Goal: Book appointment/travel/reservation

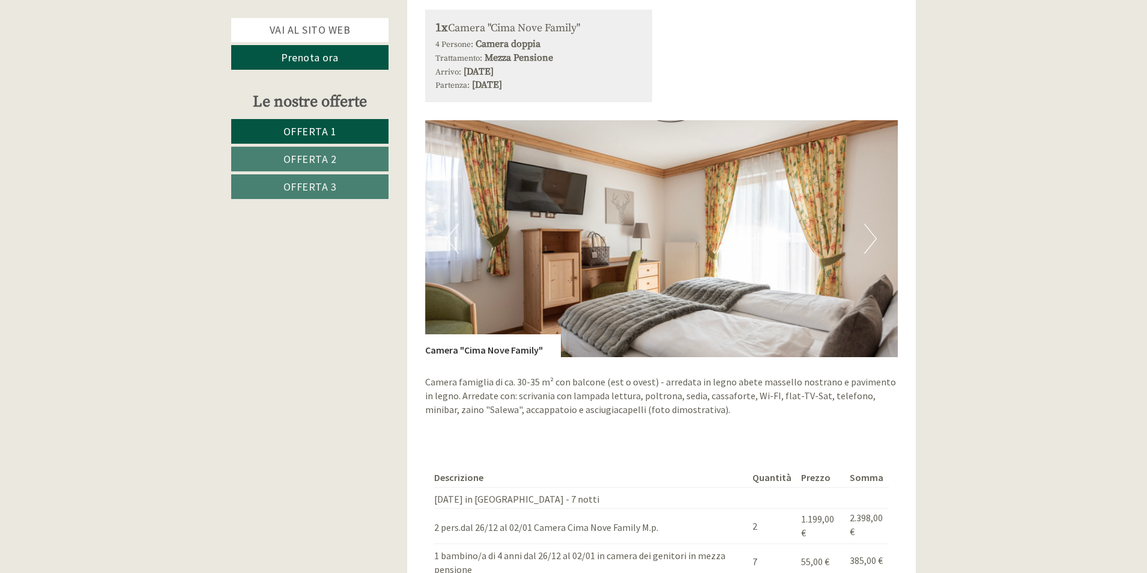
scroll to position [2648, 0]
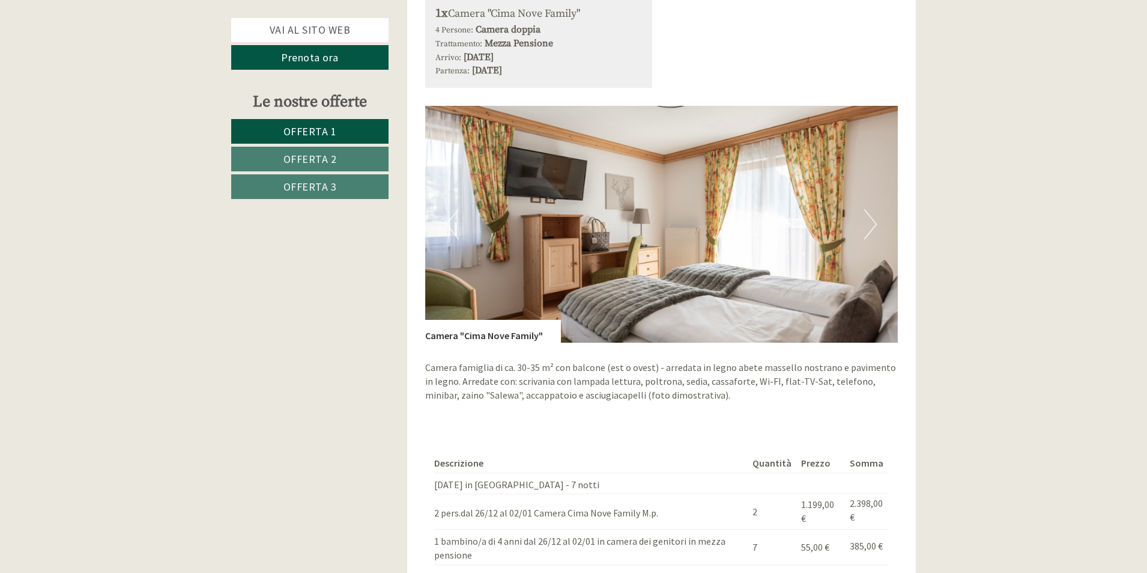
click at [874, 211] on button "Next" at bounding box center [870, 224] width 13 height 30
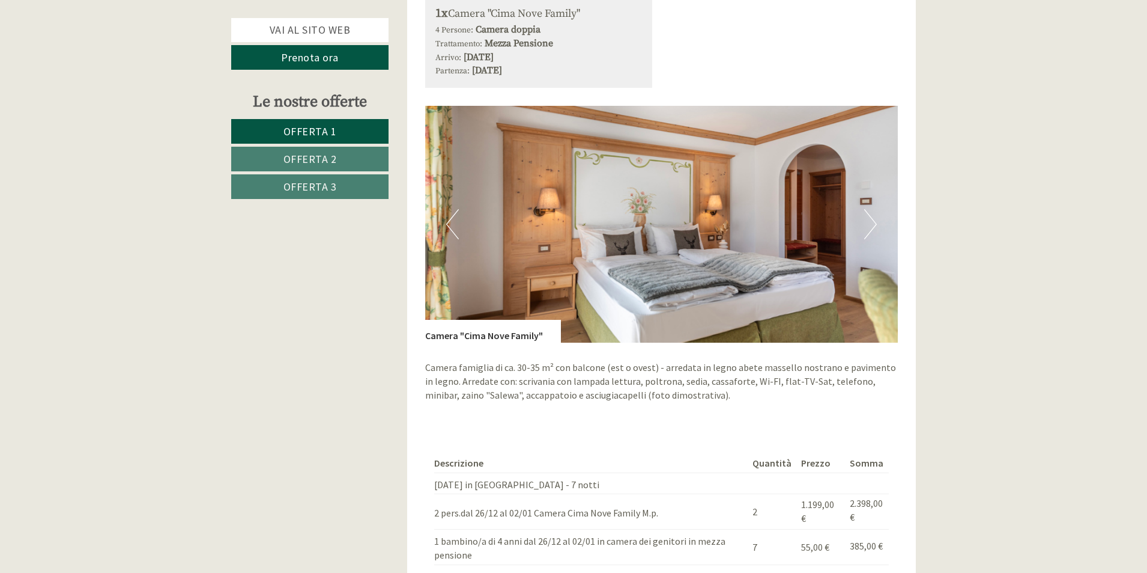
click at [874, 211] on button "Next" at bounding box center [870, 224] width 13 height 30
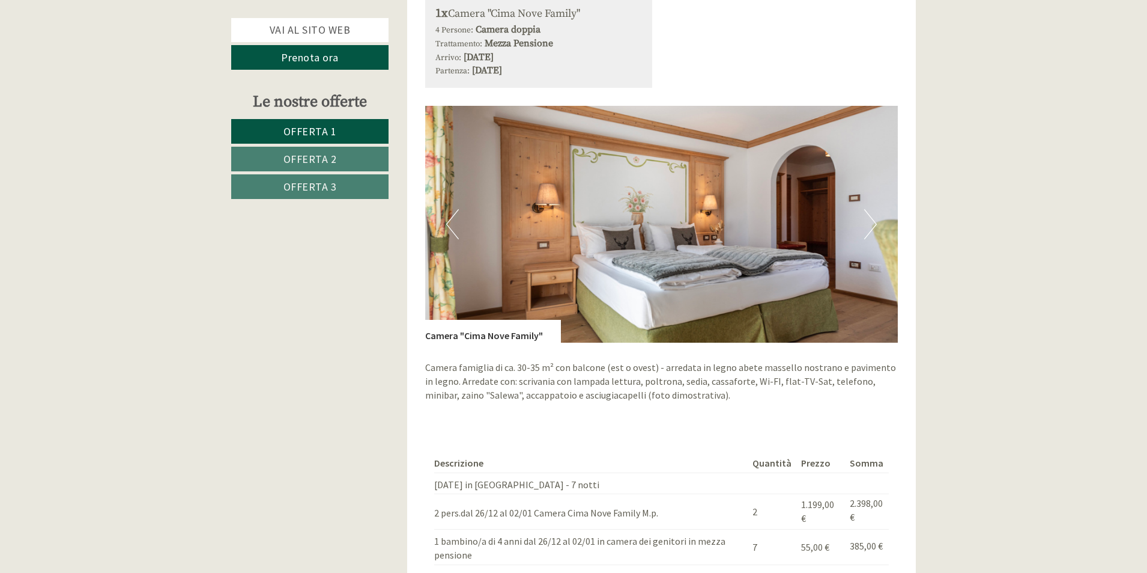
click at [874, 211] on button "Next" at bounding box center [870, 224] width 13 height 30
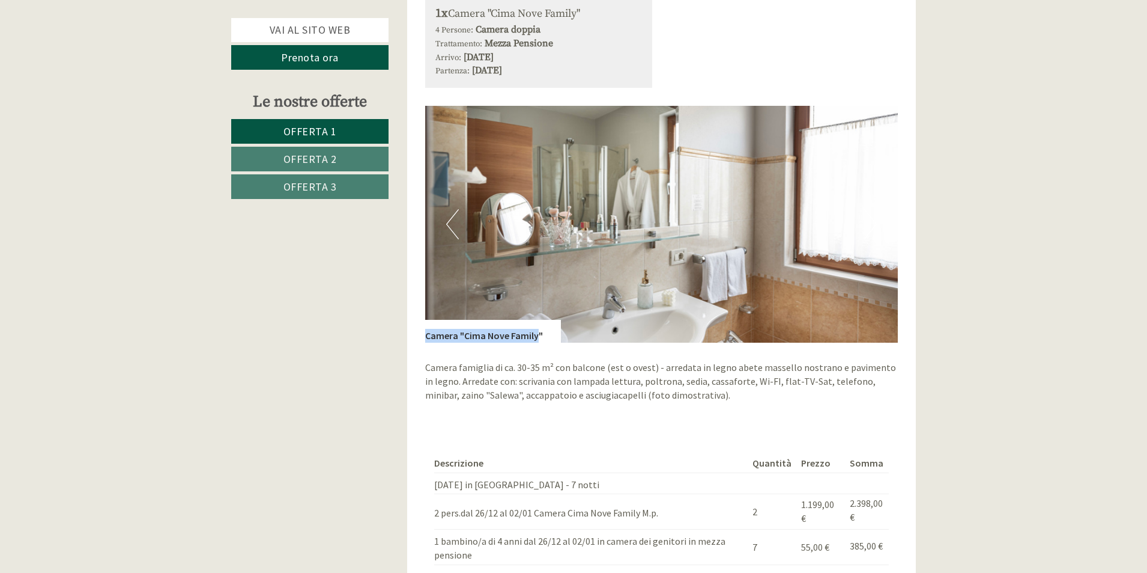
drag, startPoint x: 536, startPoint y: 323, endPoint x: 424, endPoint y: 321, distance: 111.8
click at [424, 321] on div "Offerta 3 di 3 Offerta 3 1x Camera "Cima Nove Family" 4 Persone: Camera doppia …" at bounding box center [661, 324] width 509 height 816
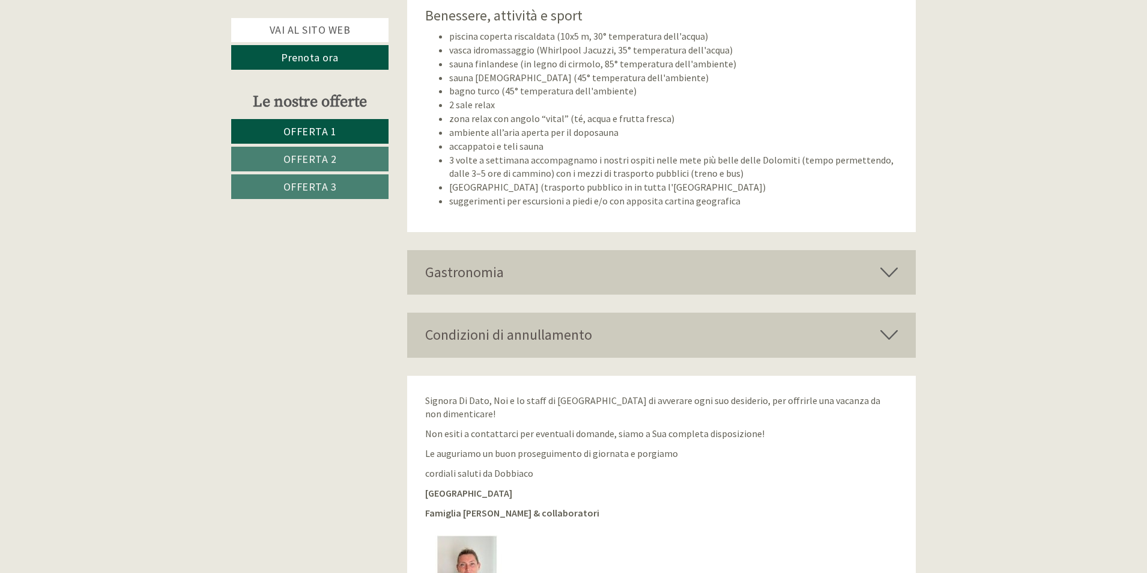
scroll to position [3749, 0]
click at [886, 263] on icon at bounding box center [889, 270] width 17 height 20
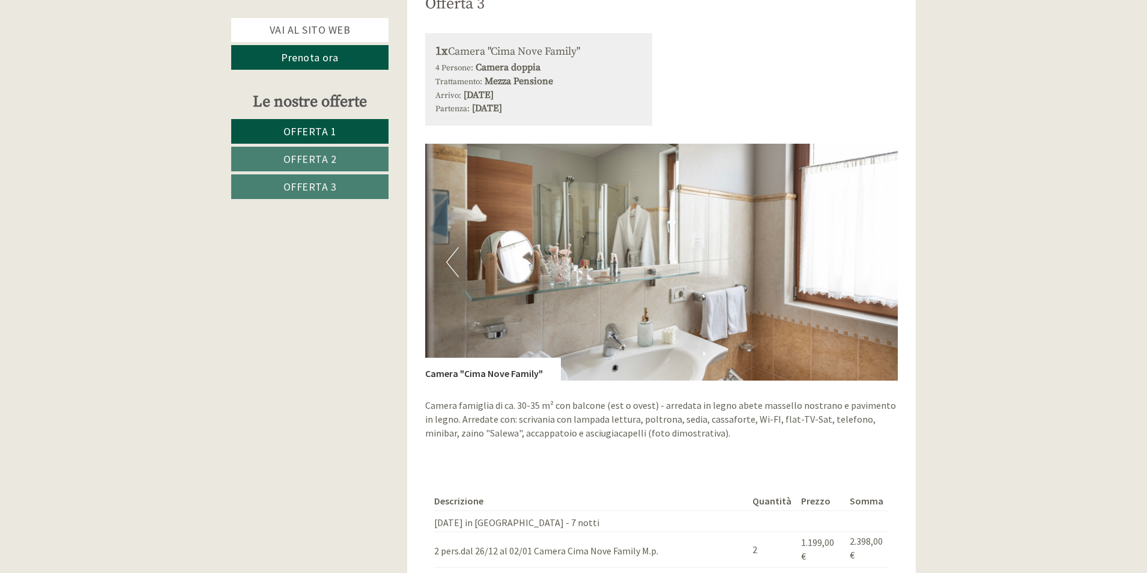
scroll to position [2547, 0]
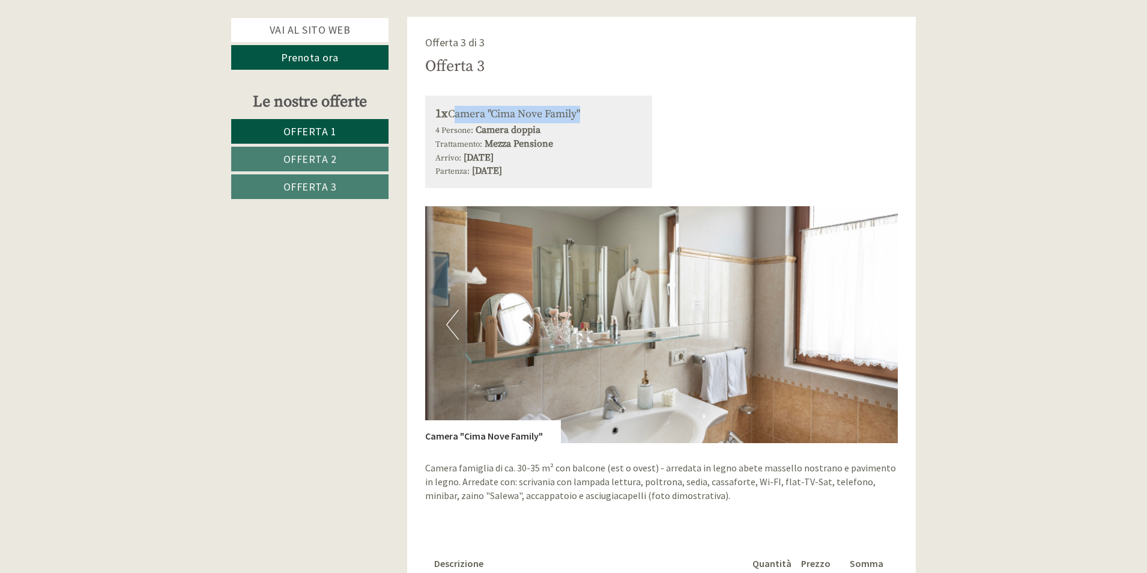
drag, startPoint x: 581, startPoint y: 98, endPoint x: 453, endPoint y: 96, distance: 128.0
click at [453, 106] on div "1x Camera "Cima Nove Family"" at bounding box center [539, 114] width 207 height 17
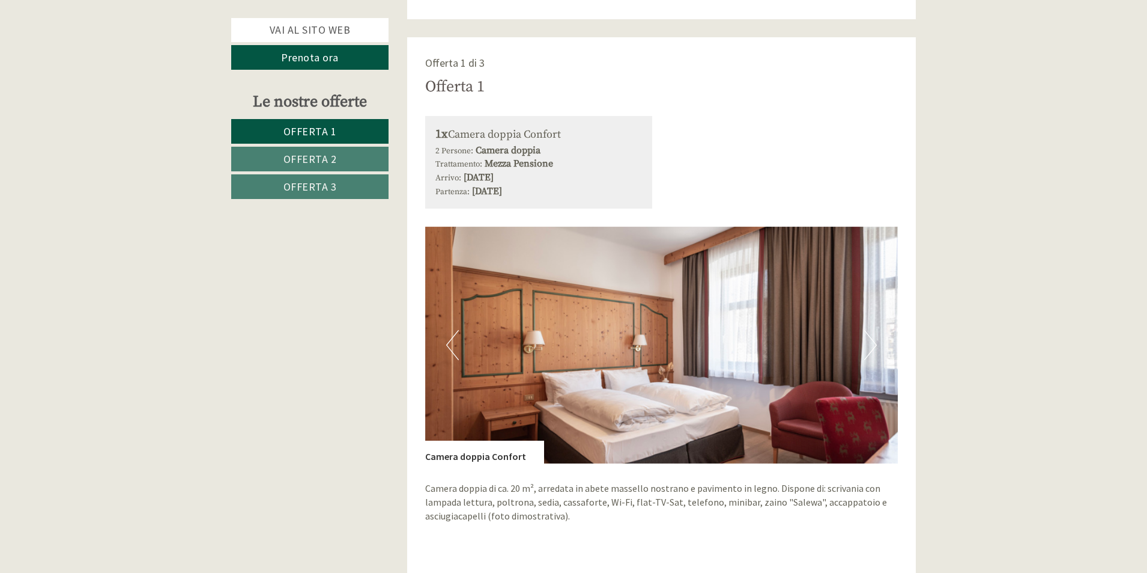
scroll to position [1202, 0]
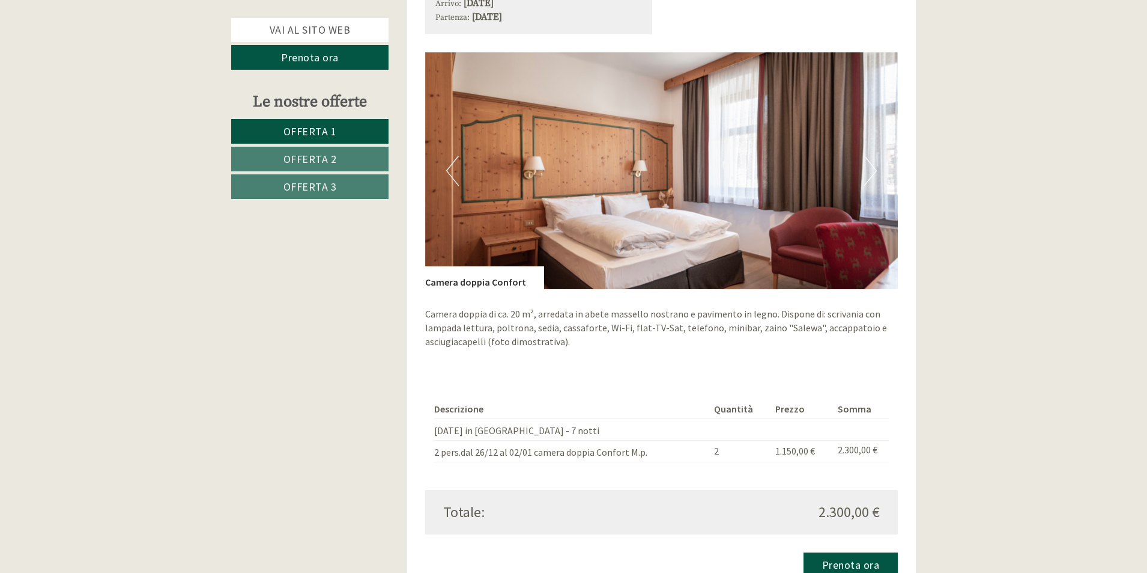
click at [866, 156] on button "Next" at bounding box center [870, 171] width 13 height 30
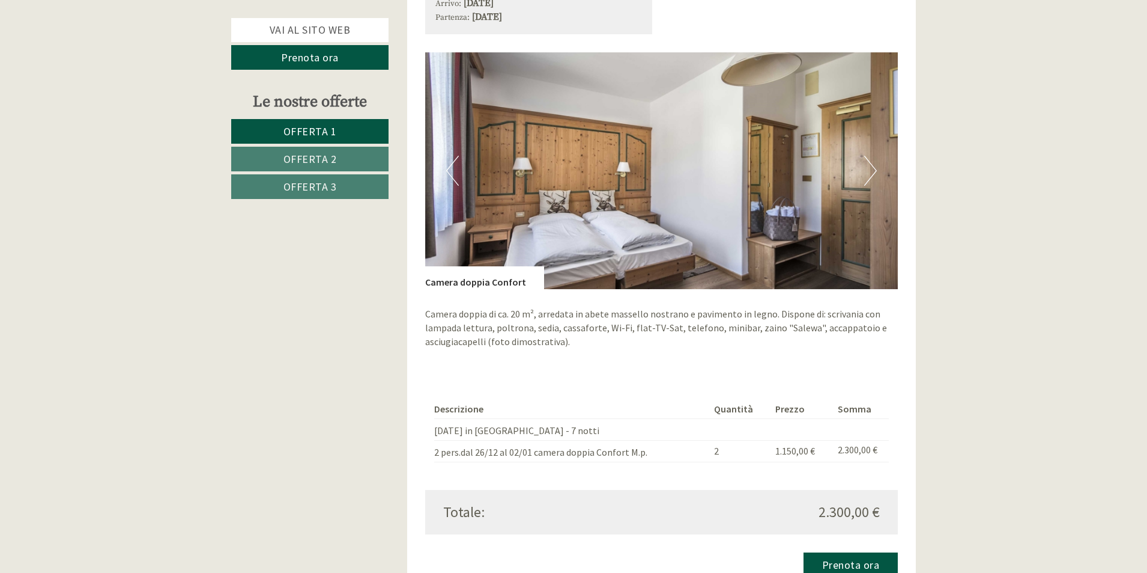
click at [866, 156] on button "Next" at bounding box center [870, 171] width 13 height 30
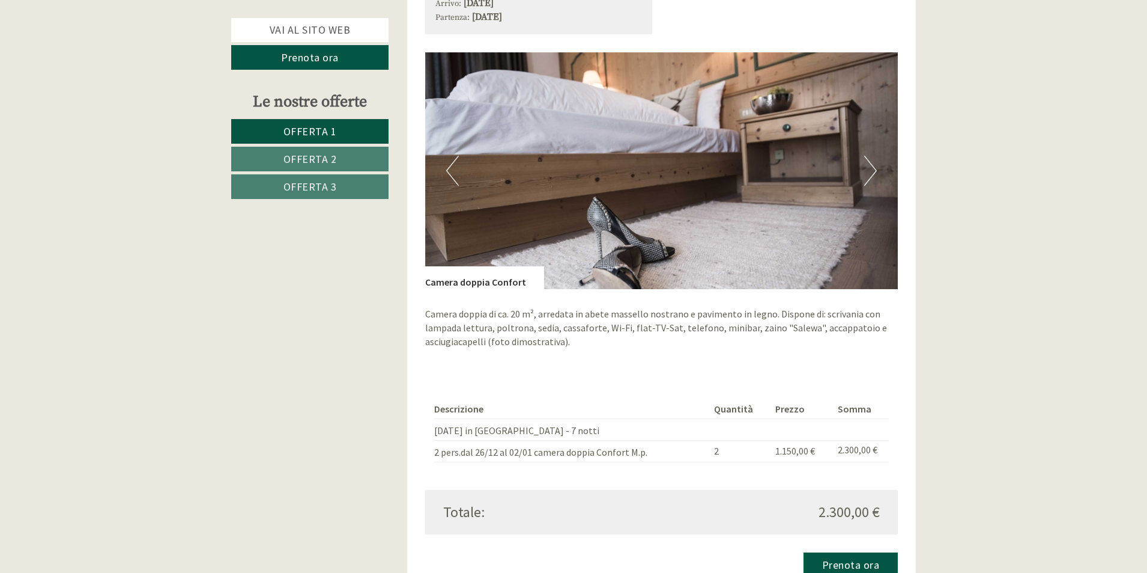
click at [866, 156] on button "Next" at bounding box center [870, 171] width 13 height 30
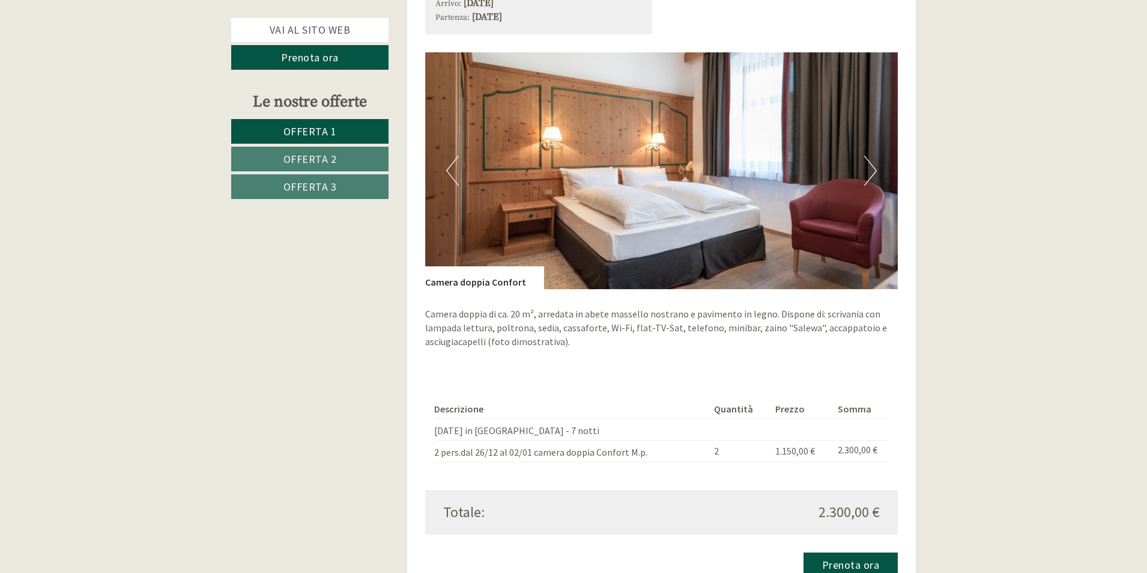
click at [867, 156] on button "Next" at bounding box center [870, 171] width 13 height 30
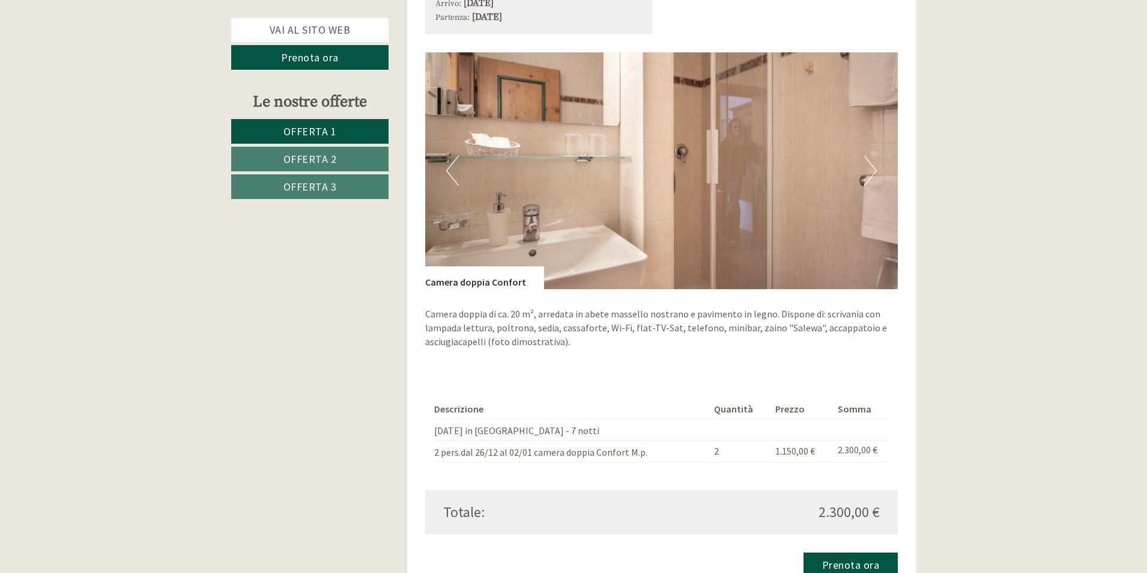
click at [867, 156] on button "Next" at bounding box center [870, 171] width 13 height 30
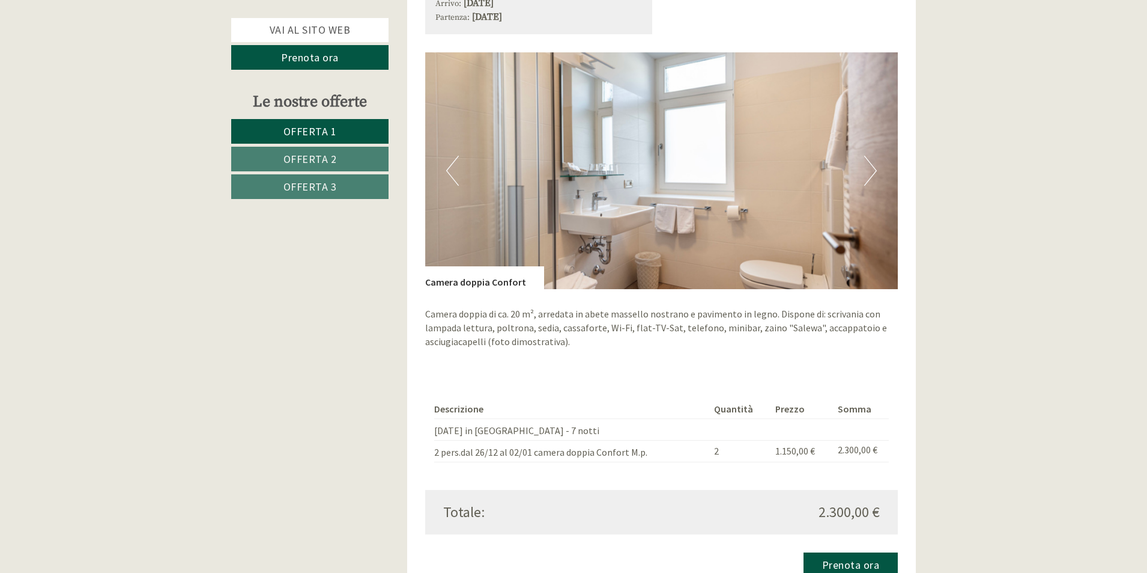
click at [867, 156] on button "Next" at bounding box center [870, 171] width 13 height 30
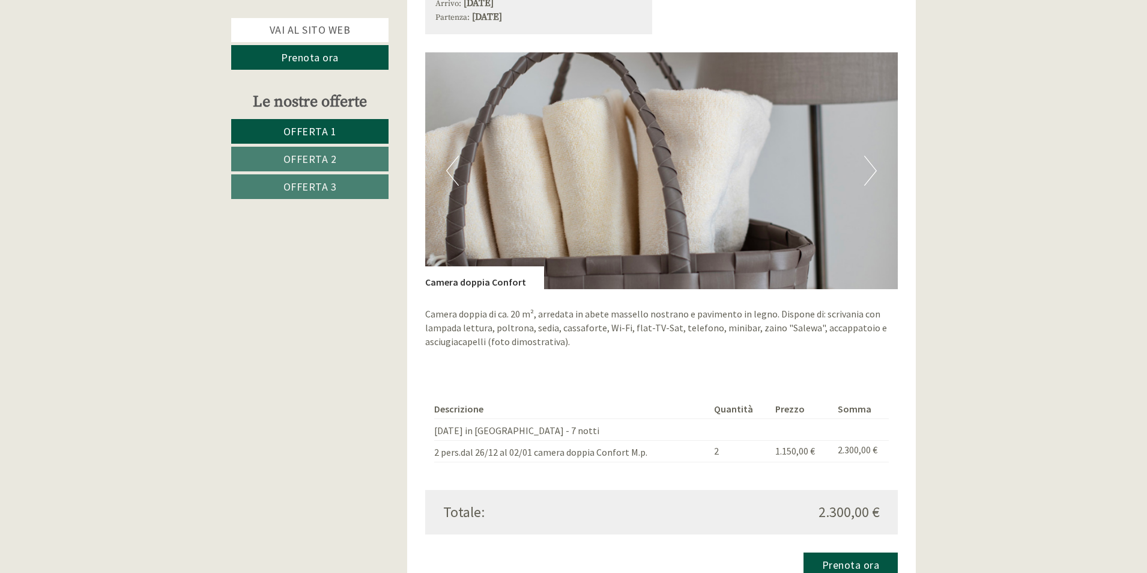
click at [867, 156] on button "Next" at bounding box center [870, 171] width 13 height 30
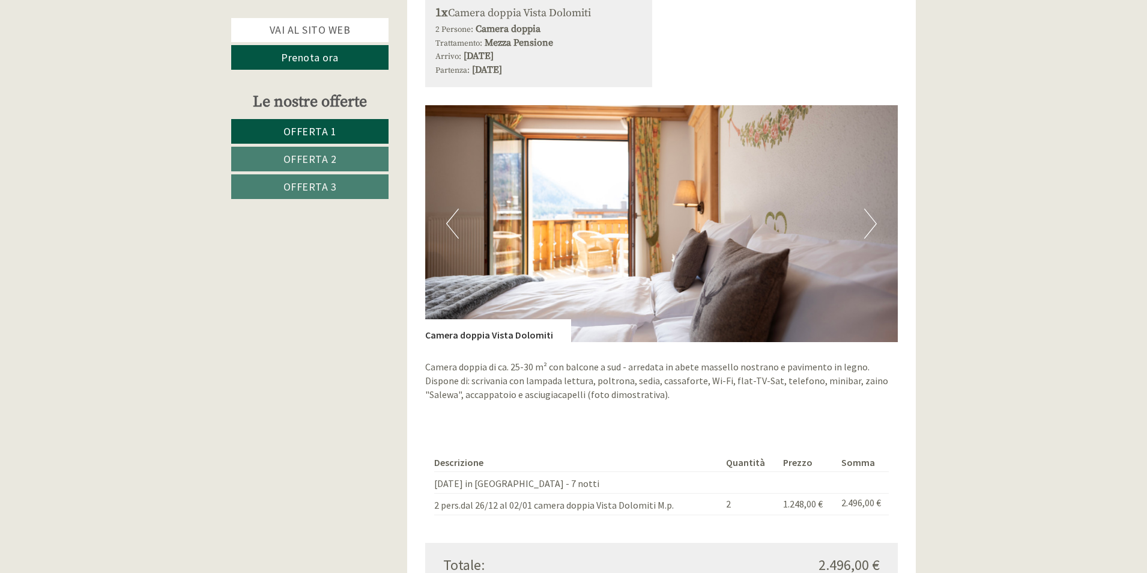
scroll to position [1903, 0]
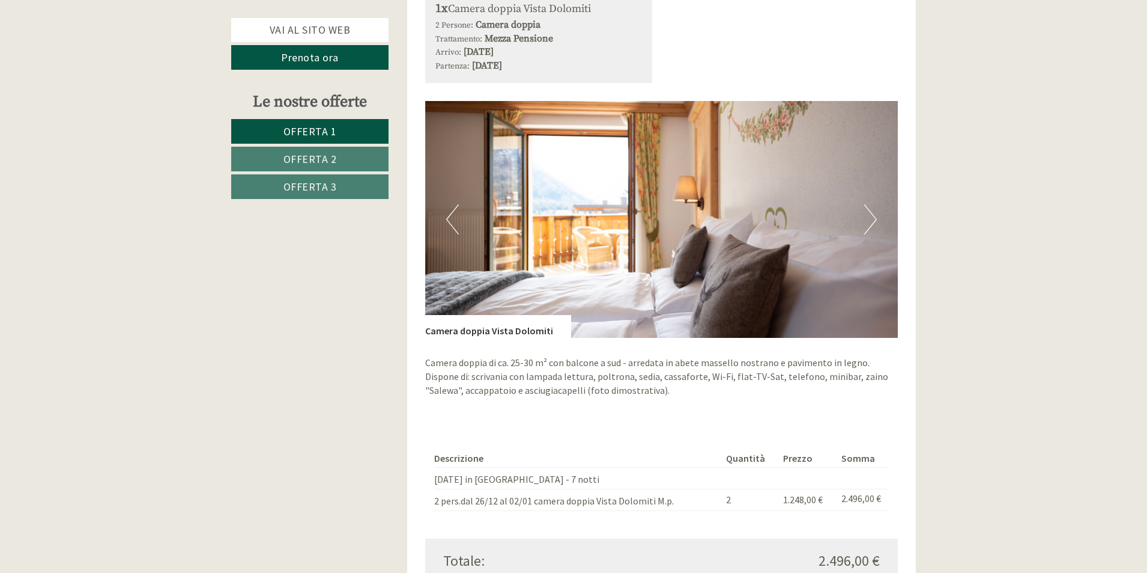
click at [860, 205] on img at bounding box center [661, 219] width 473 height 237
click at [871, 205] on button "Next" at bounding box center [870, 219] width 13 height 30
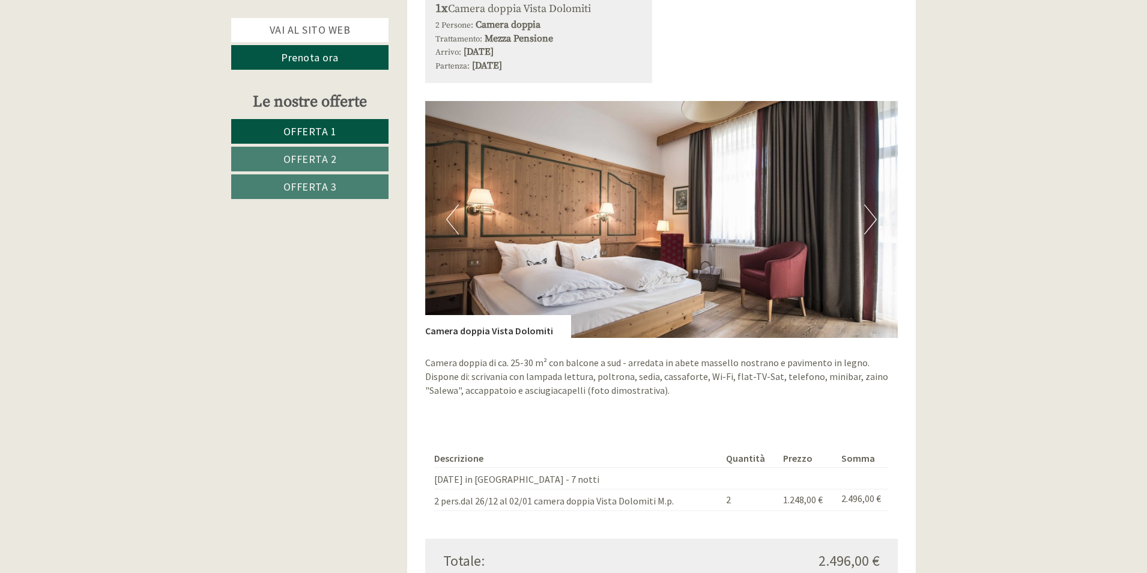
click at [871, 205] on button "Next" at bounding box center [870, 219] width 13 height 30
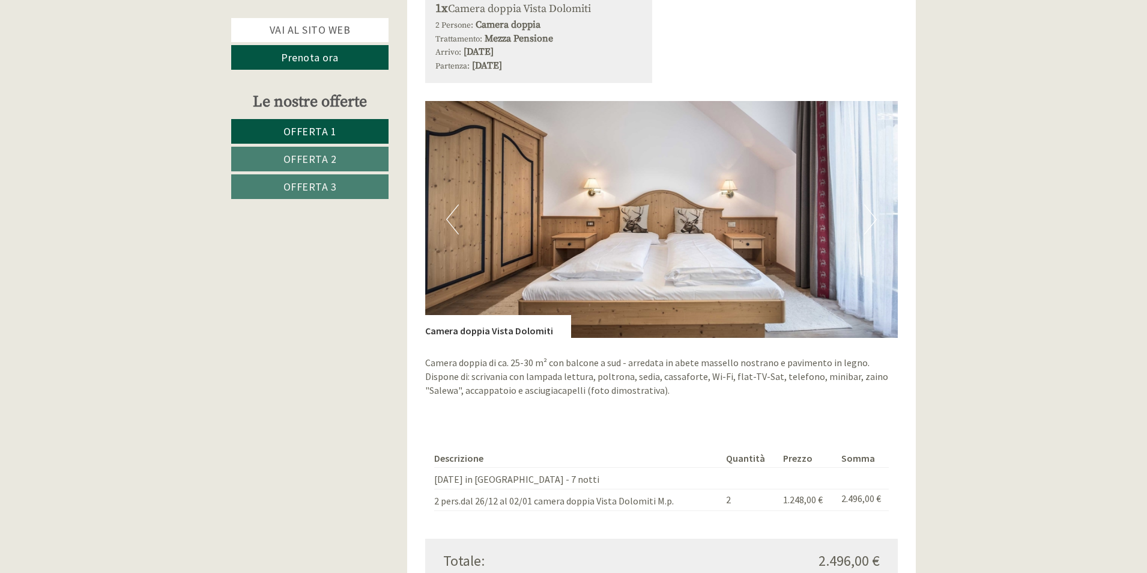
click at [871, 205] on button "Next" at bounding box center [870, 219] width 13 height 30
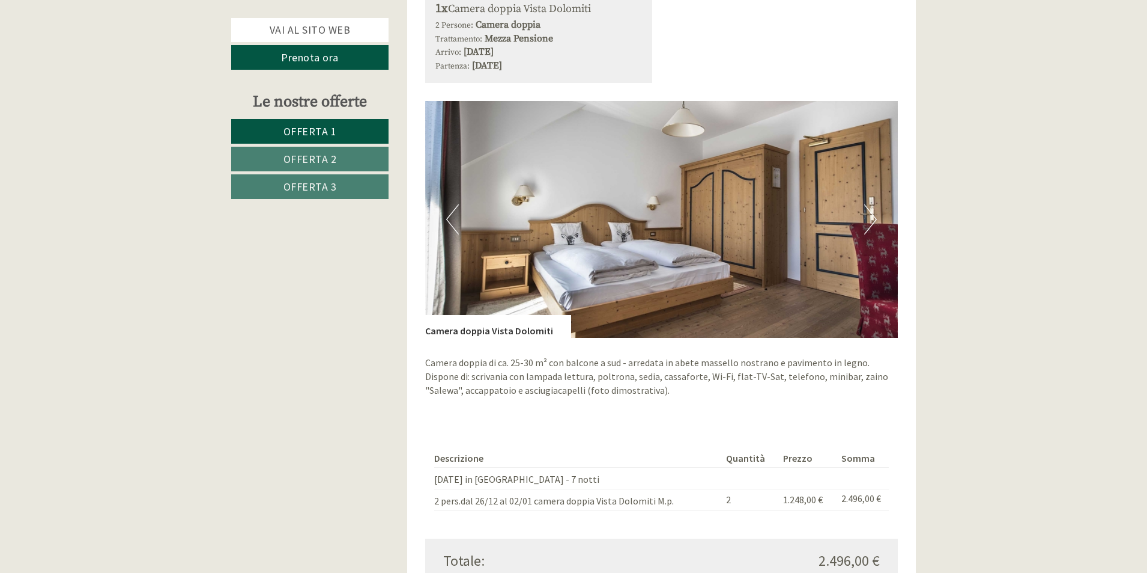
click at [871, 205] on button "Next" at bounding box center [870, 219] width 13 height 30
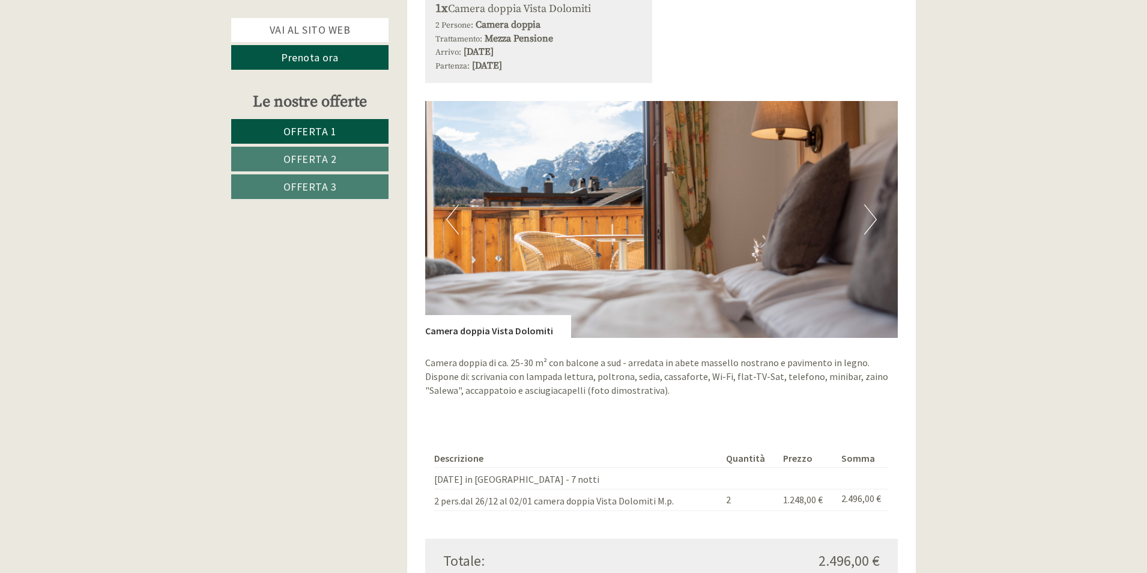
click at [871, 205] on button "Next" at bounding box center [870, 219] width 13 height 30
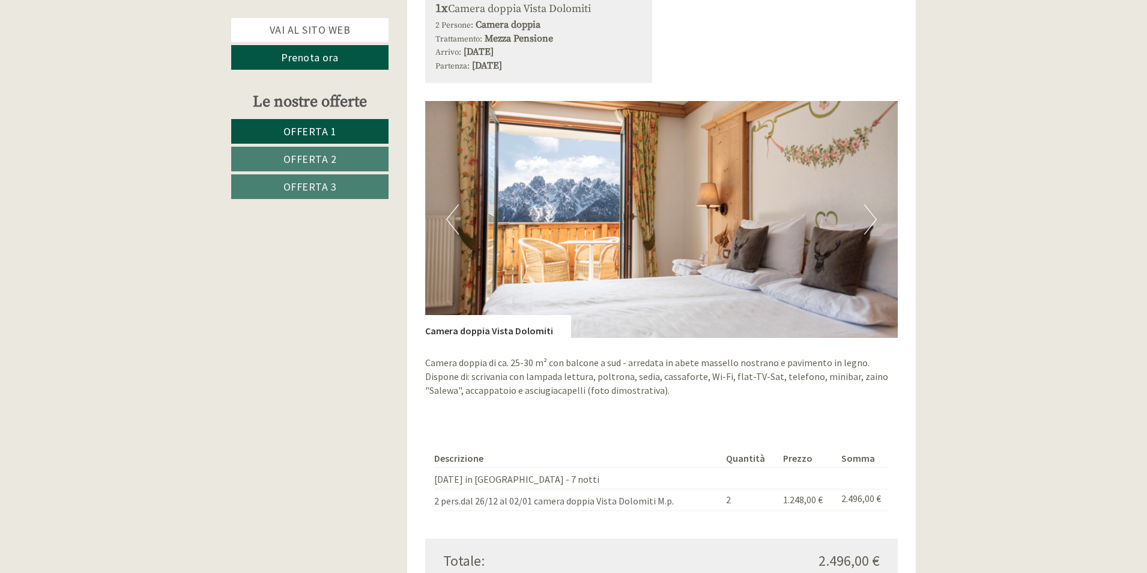
click at [871, 205] on button "Next" at bounding box center [870, 219] width 13 height 30
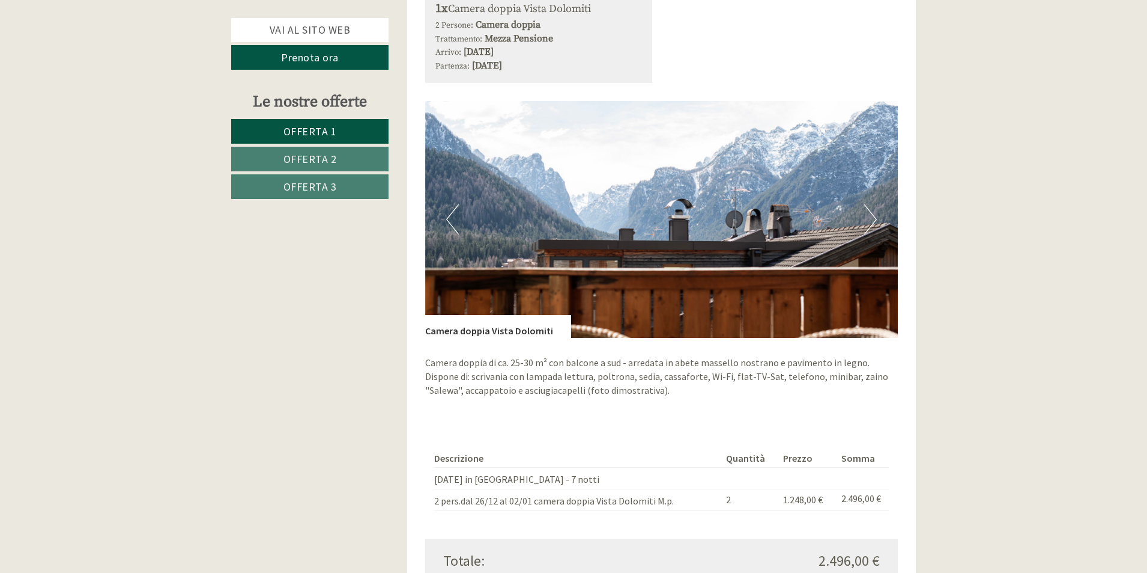
click at [871, 205] on button "Next" at bounding box center [870, 219] width 13 height 30
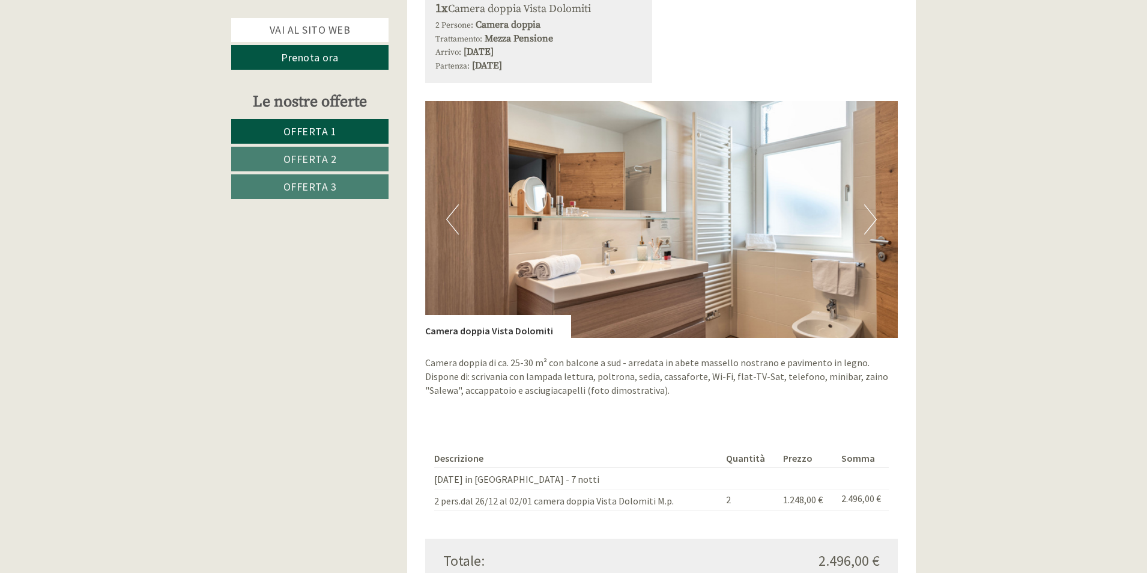
click at [871, 205] on button "Next" at bounding box center [870, 219] width 13 height 30
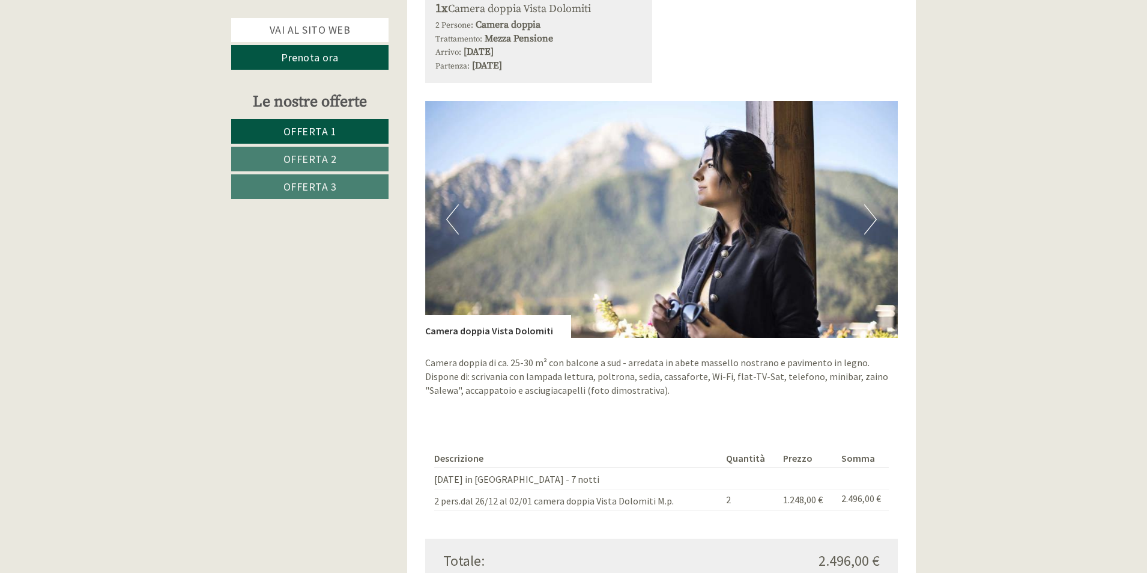
click at [871, 205] on button "Next" at bounding box center [870, 219] width 13 height 30
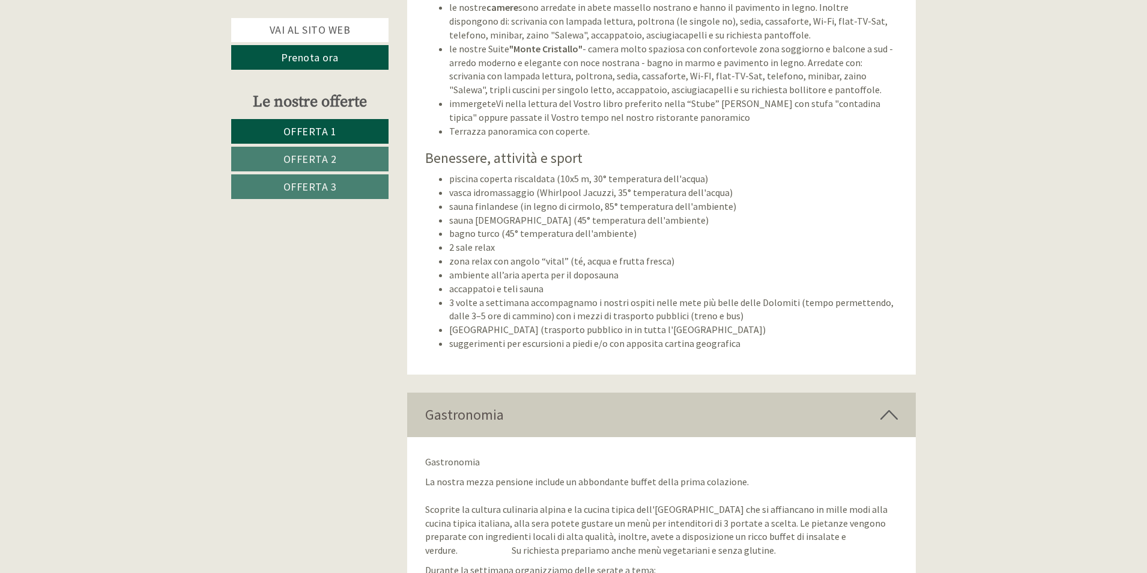
scroll to position [3605, 0]
